Goal: Find specific page/section: Find specific page/section

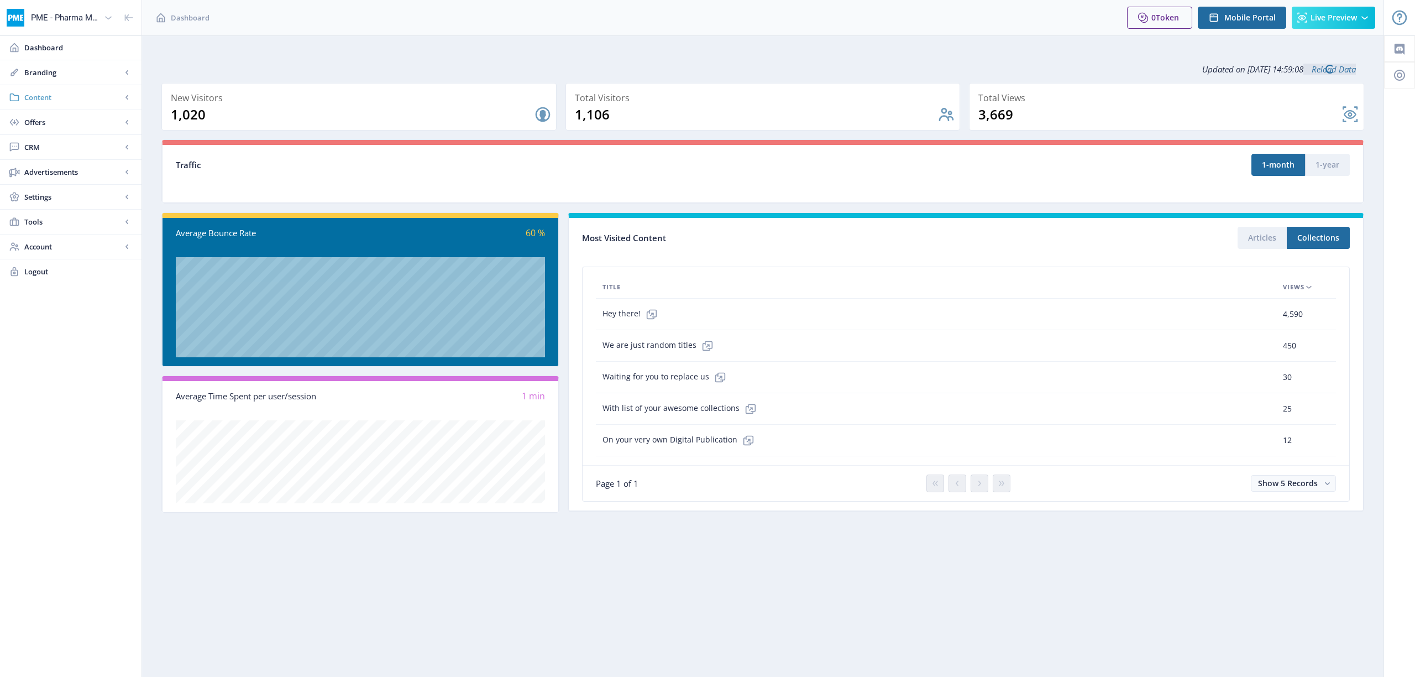
click at [33, 96] on span "Content" at bounding box center [72, 97] width 97 height 11
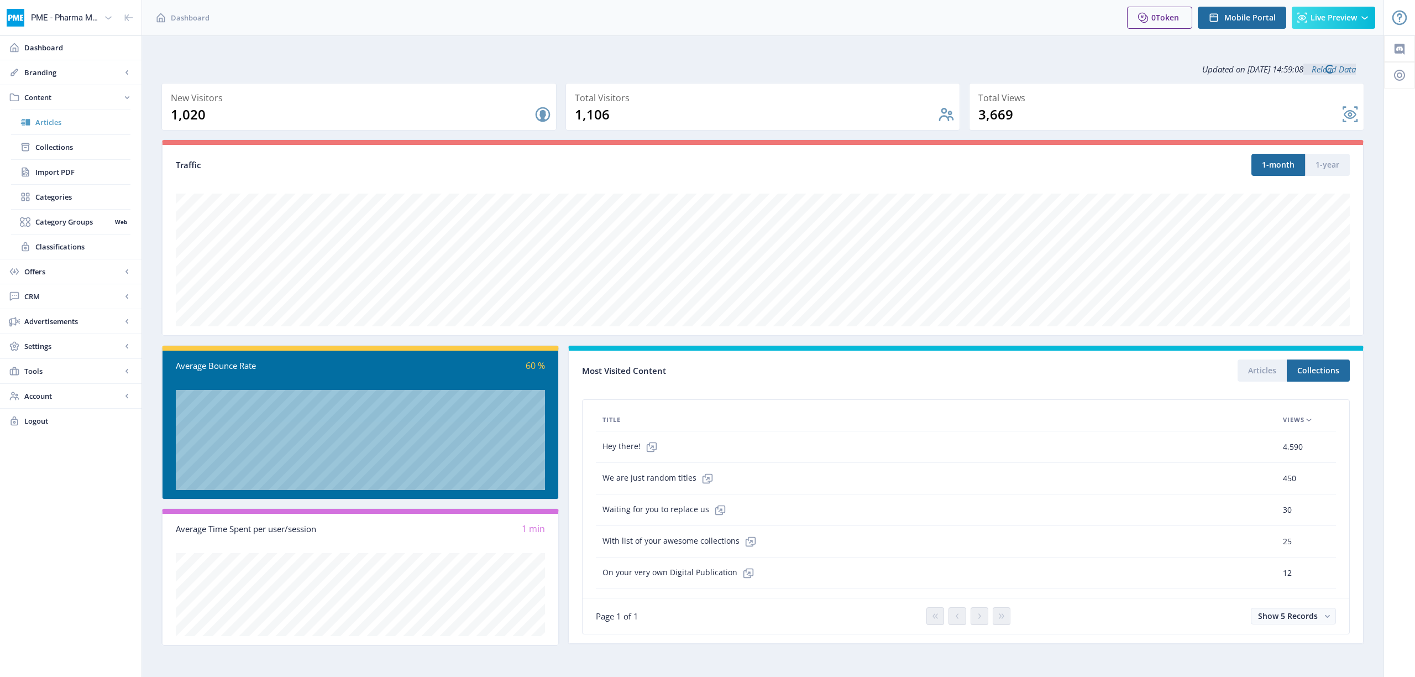
click at [49, 118] on span "Articles" at bounding box center [82, 122] width 95 height 11
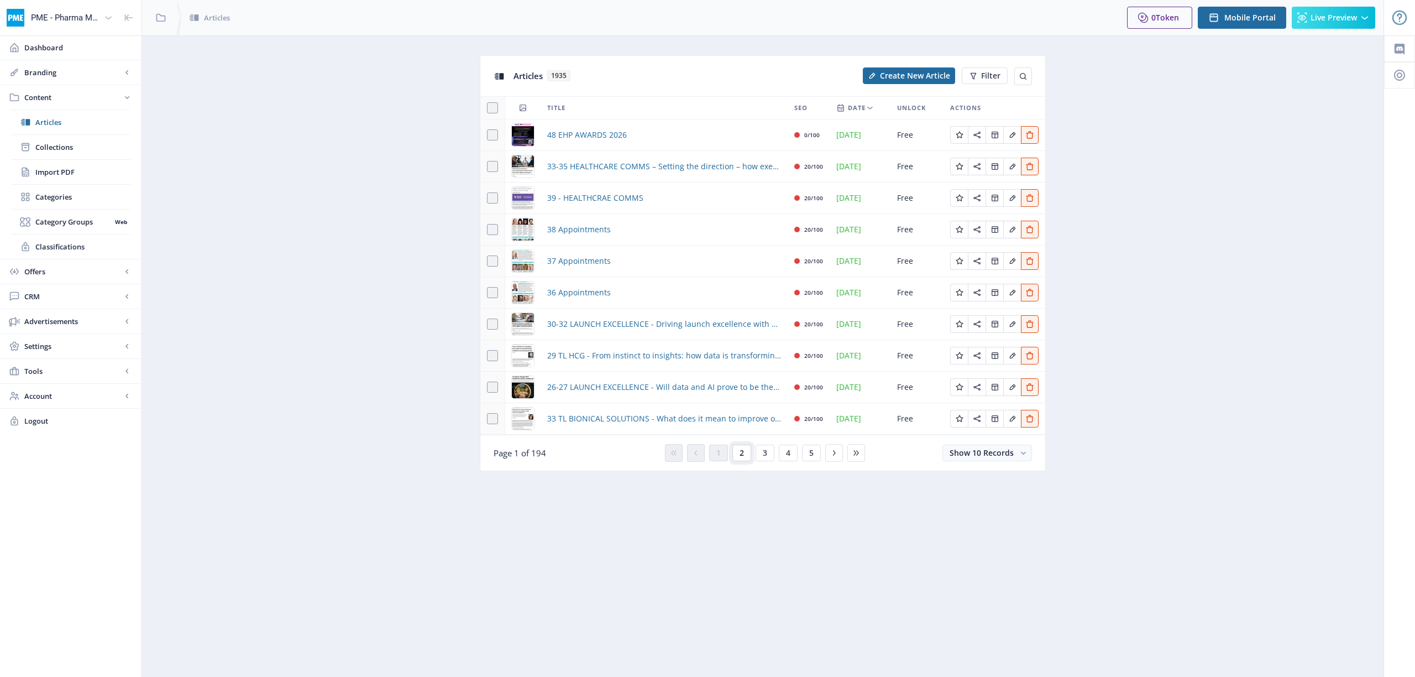
click at [746, 452] on button "2" at bounding box center [741, 452] width 19 height 17
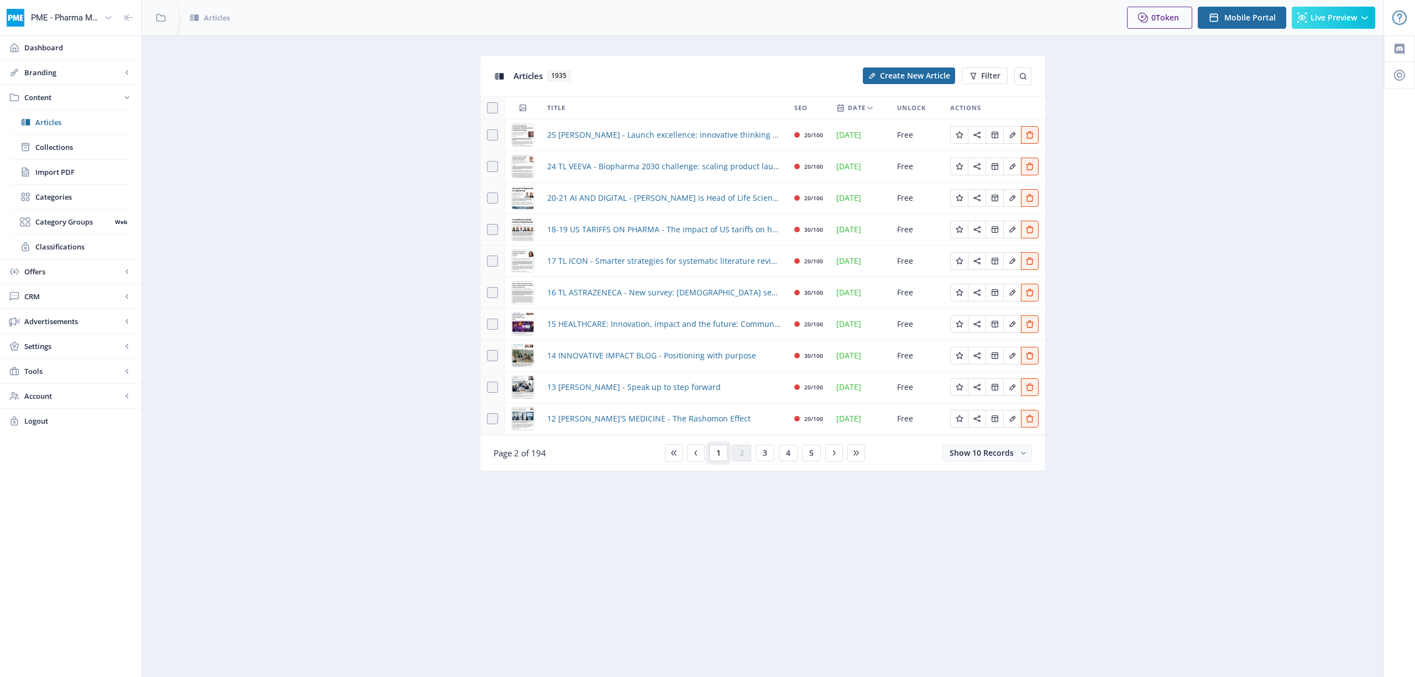
click at [721, 453] on button "1" at bounding box center [718, 452] width 19 height 17
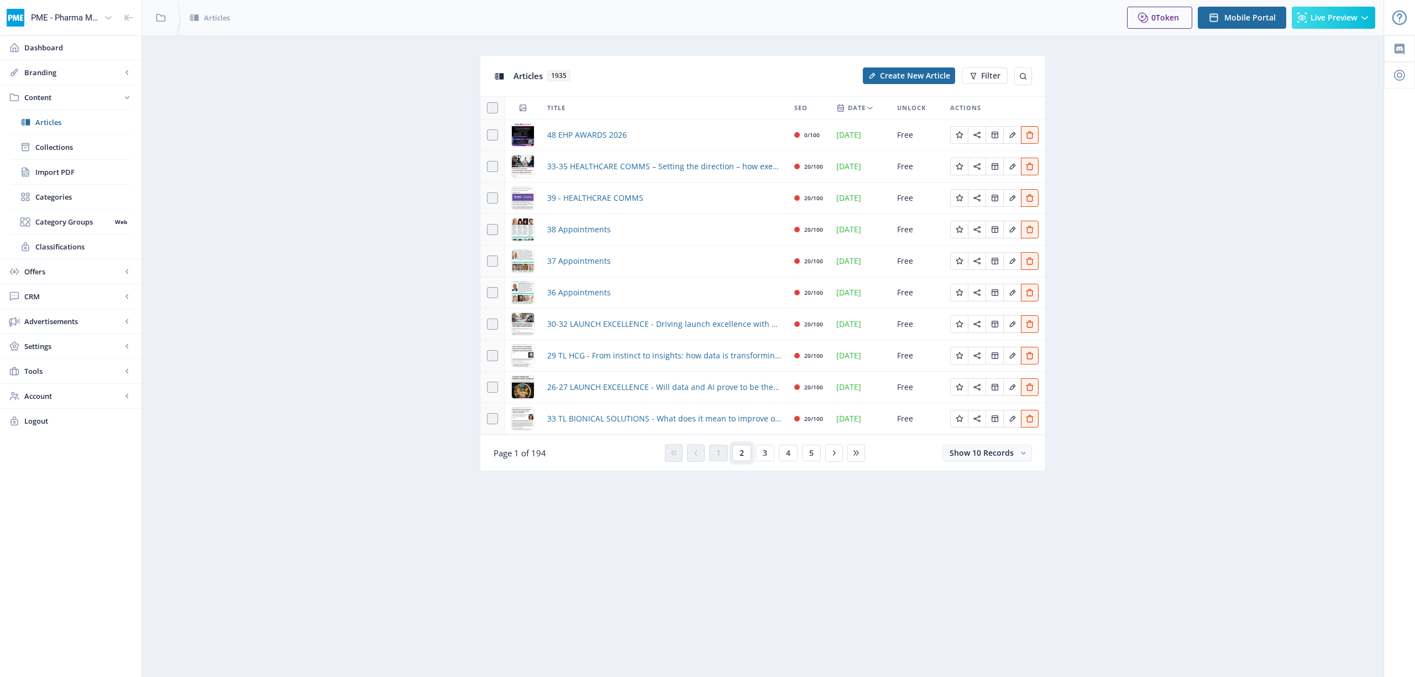
click at [741, 451] on span "2" at bounding box center [742, 452] width 4 height 9
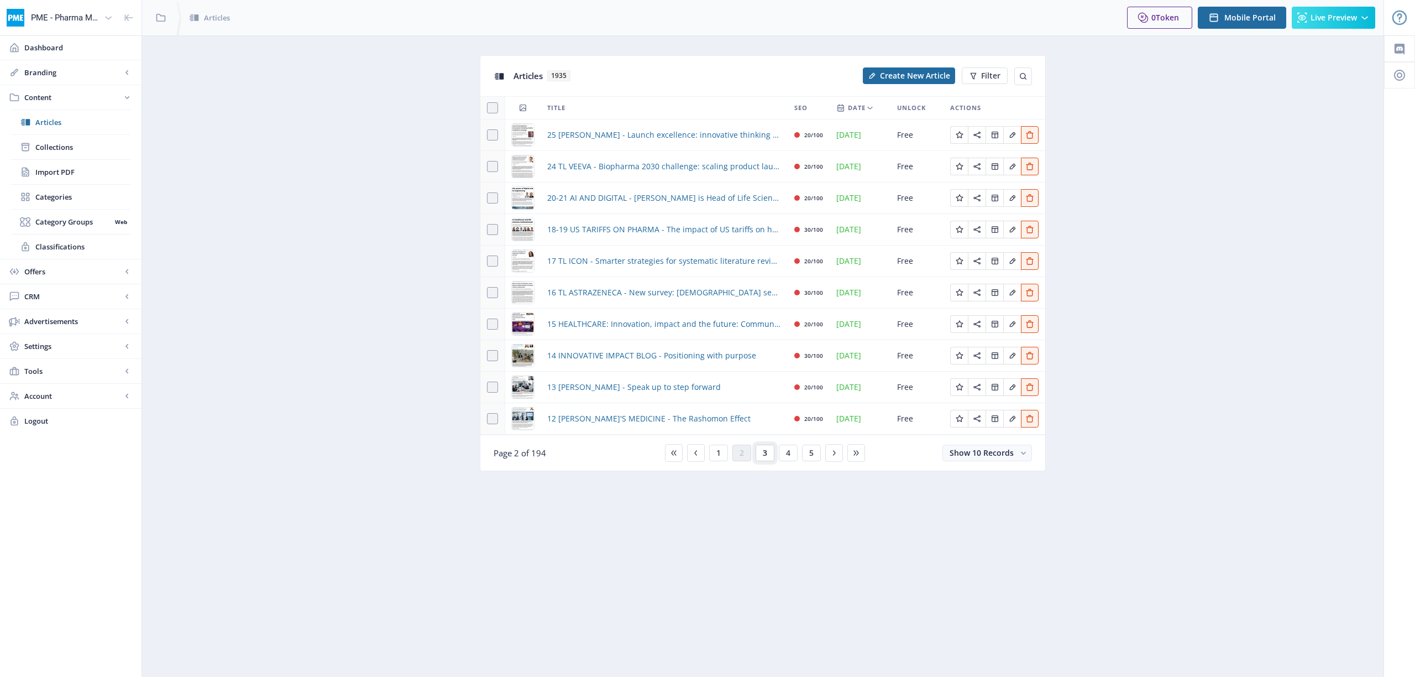
click at [761, 451] on button "3" at bounding box center [765, 452] width 19 height 17
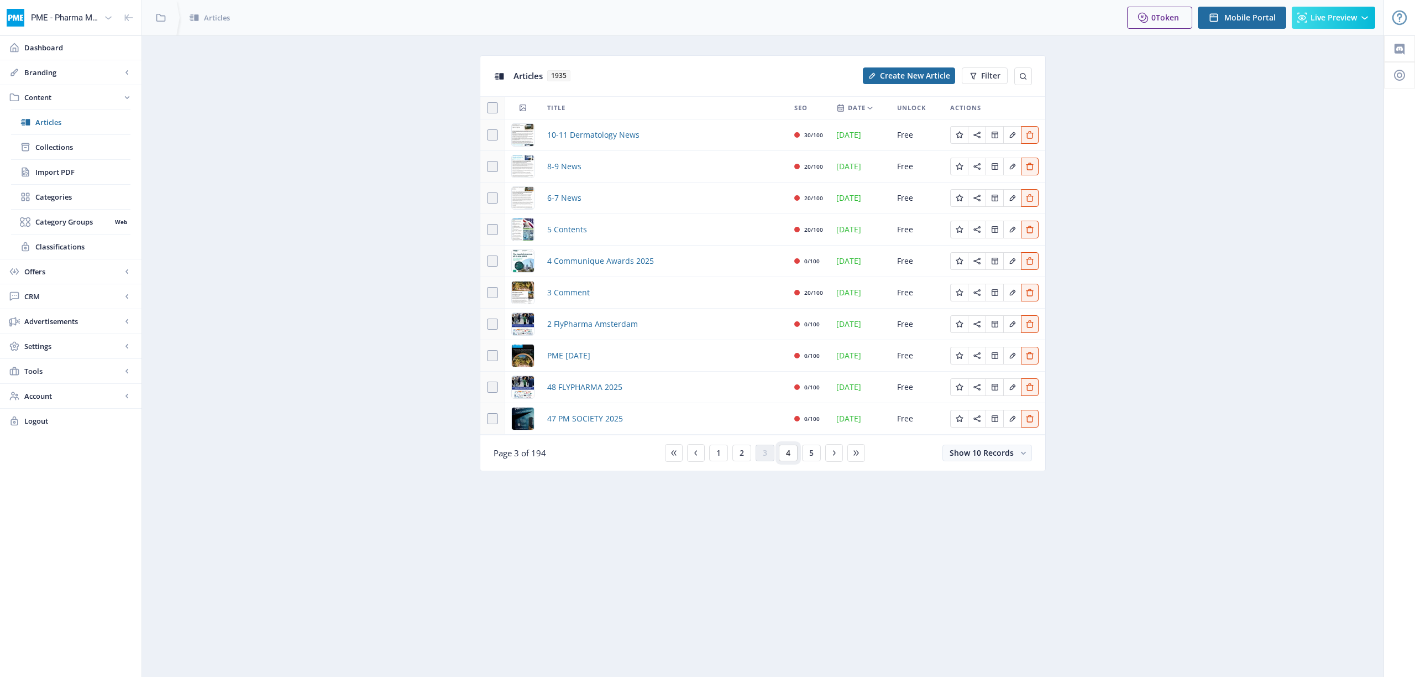
click at [787, 452] on span "4" at bounding box center [788, 452] width 4 height 9
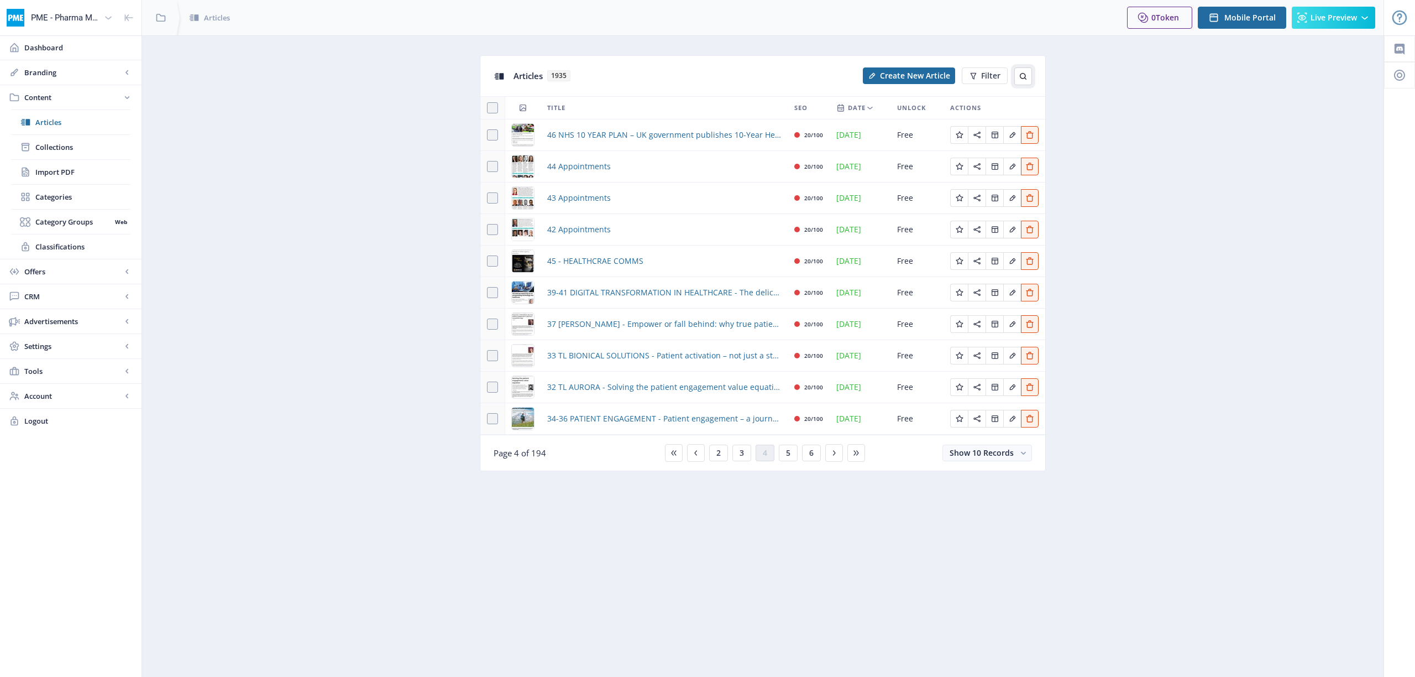
click at [1022, 78] on icon at bounding box center [1023, 76] width 7 height 7
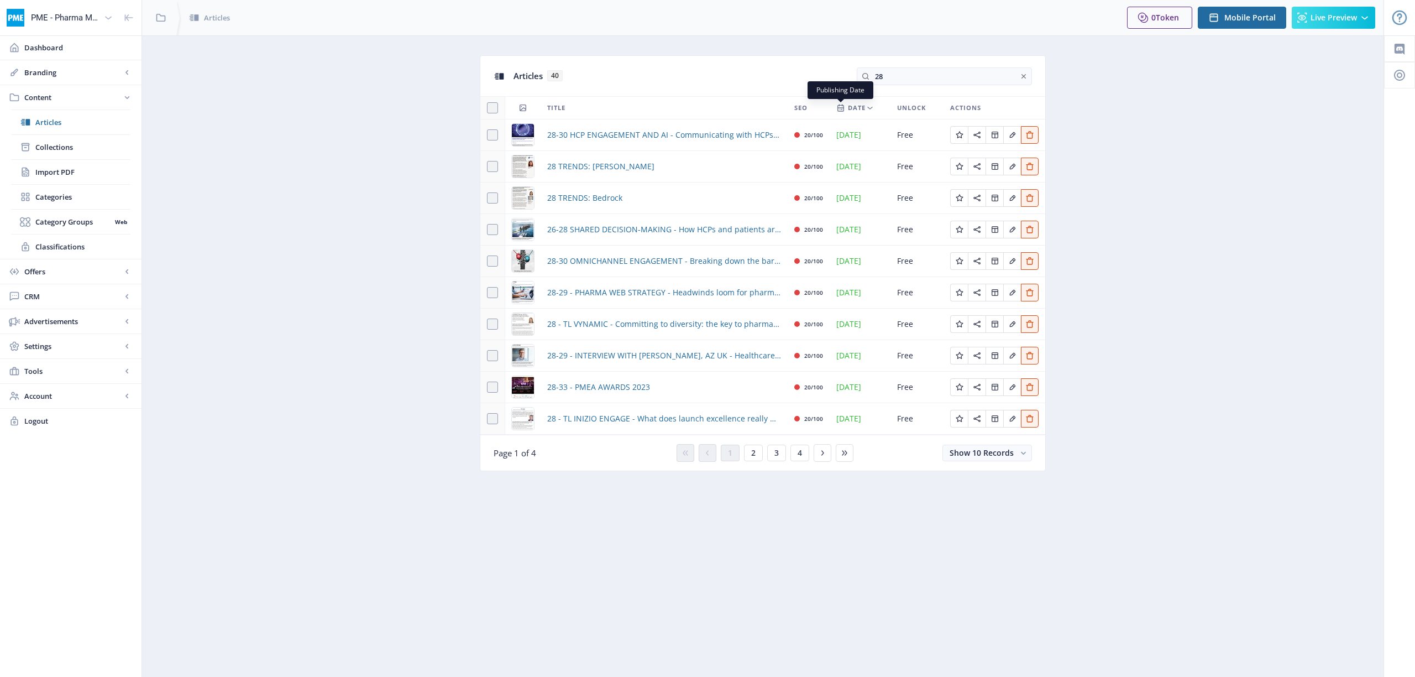
type input "28"
click at [851, 109] on span "Date" at bounding box center [857, 107] width 18 height 13
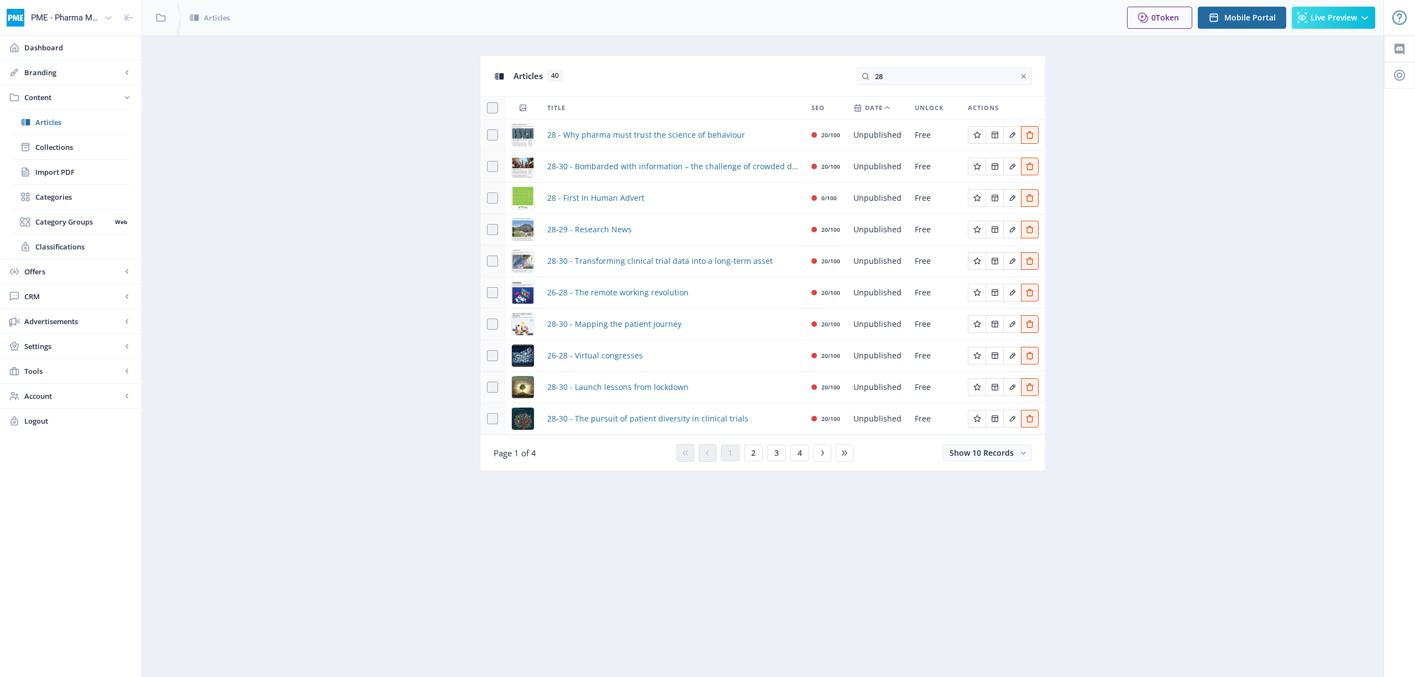
click at [876, 108] on span "Date" at bounding box center [874, 107] width 18 height 13
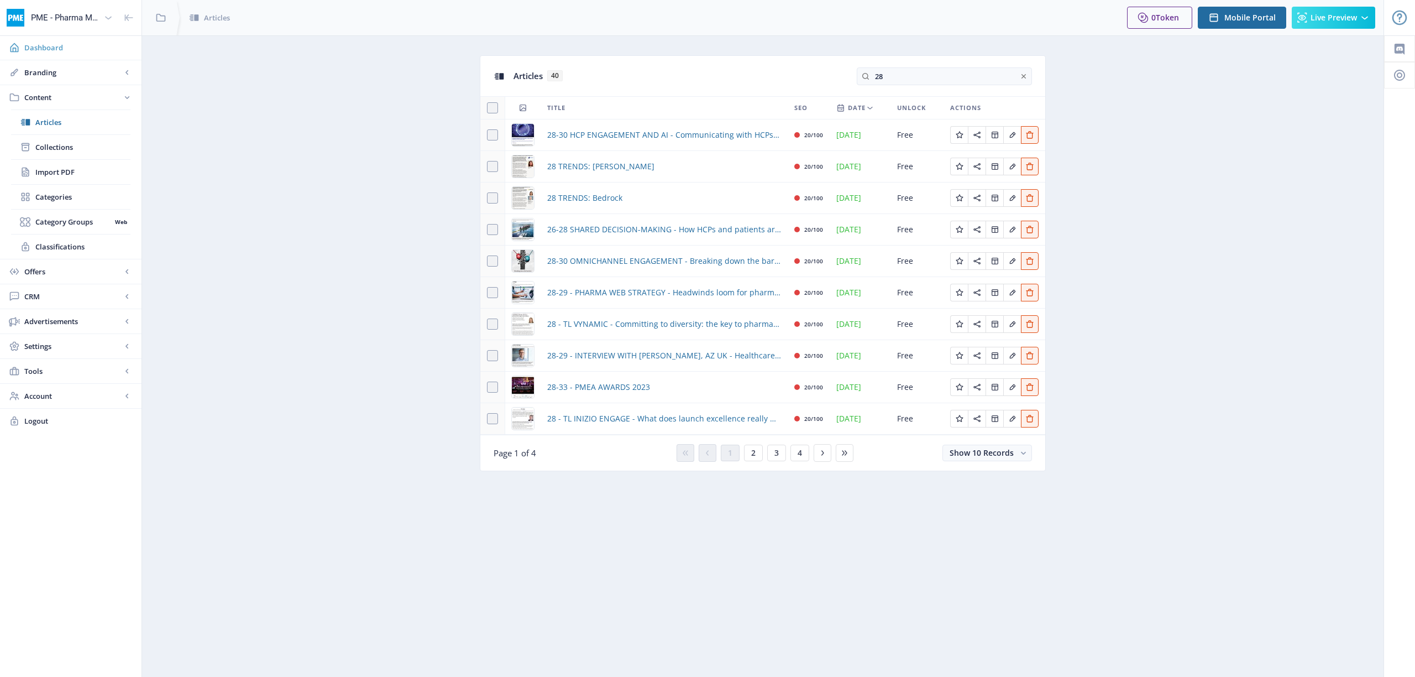
click at [46, 43] on span "Dashboard" at bounding box center [78, 47] width 108 height 11
